Goal: Navigation & Orientation: Find specific page/section

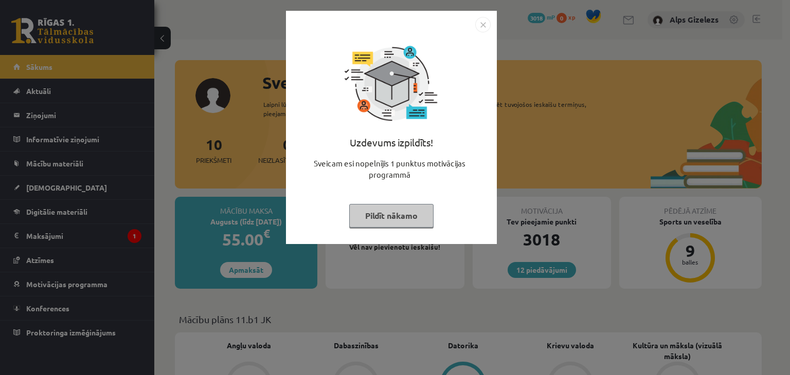
click at [422, 223] on button "Pildīt nākamo" at bounding box center [391, 216] width 84 height 24
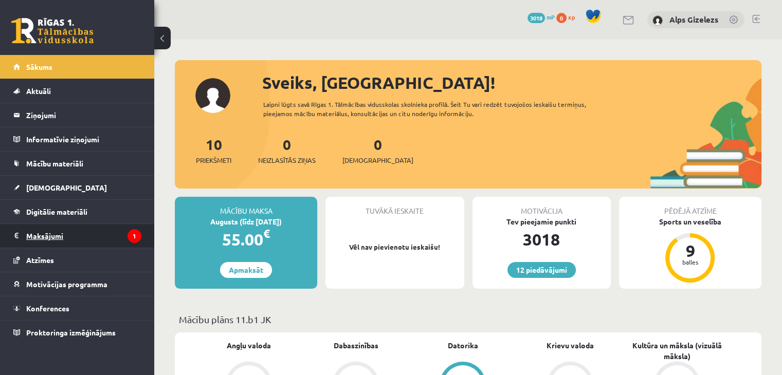
click at [57, 231] on legend "Maksājumi 1" at bounding box center [83, 236] width 115 height 24
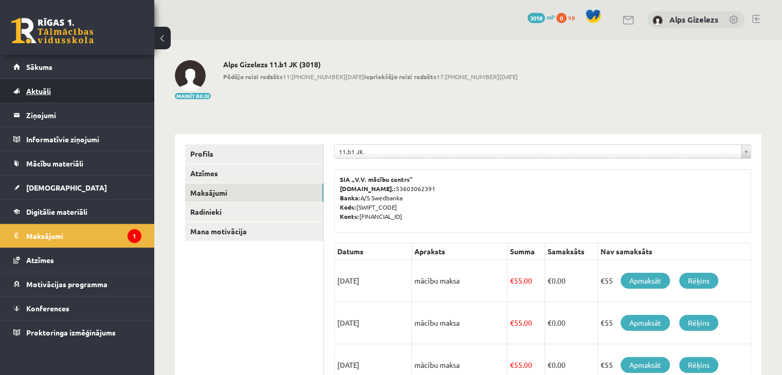
click at [58, 88] on link "Aktuāli" at bounding box center [77, 91] width 128 height 24
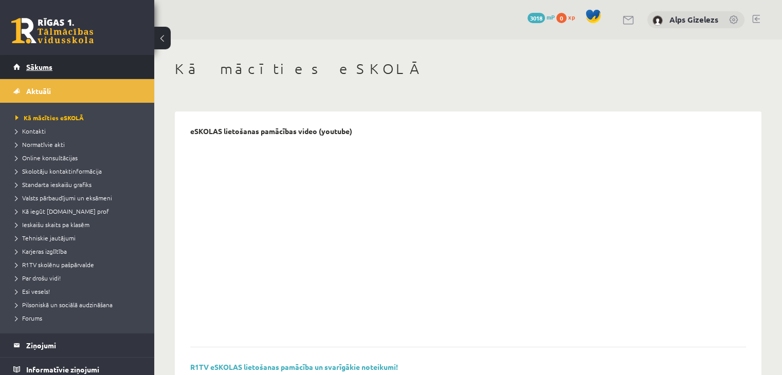
click at [43, 75] on link "Sākums" at bounding box center [77, 67] width 128 height 24
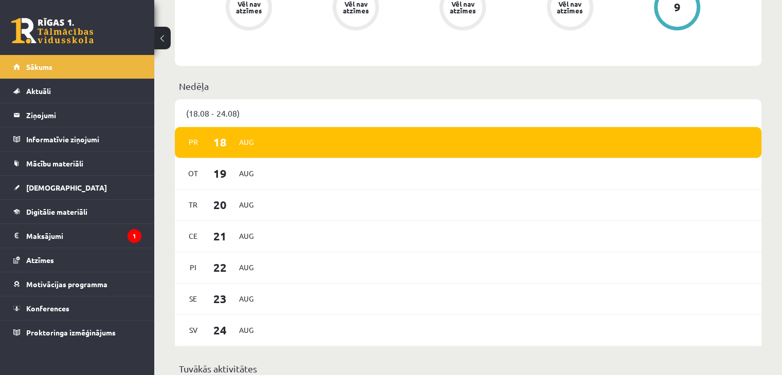
scroll to position [473, 0]
